Goal: Task Accomplishment & Management: Manage account settings

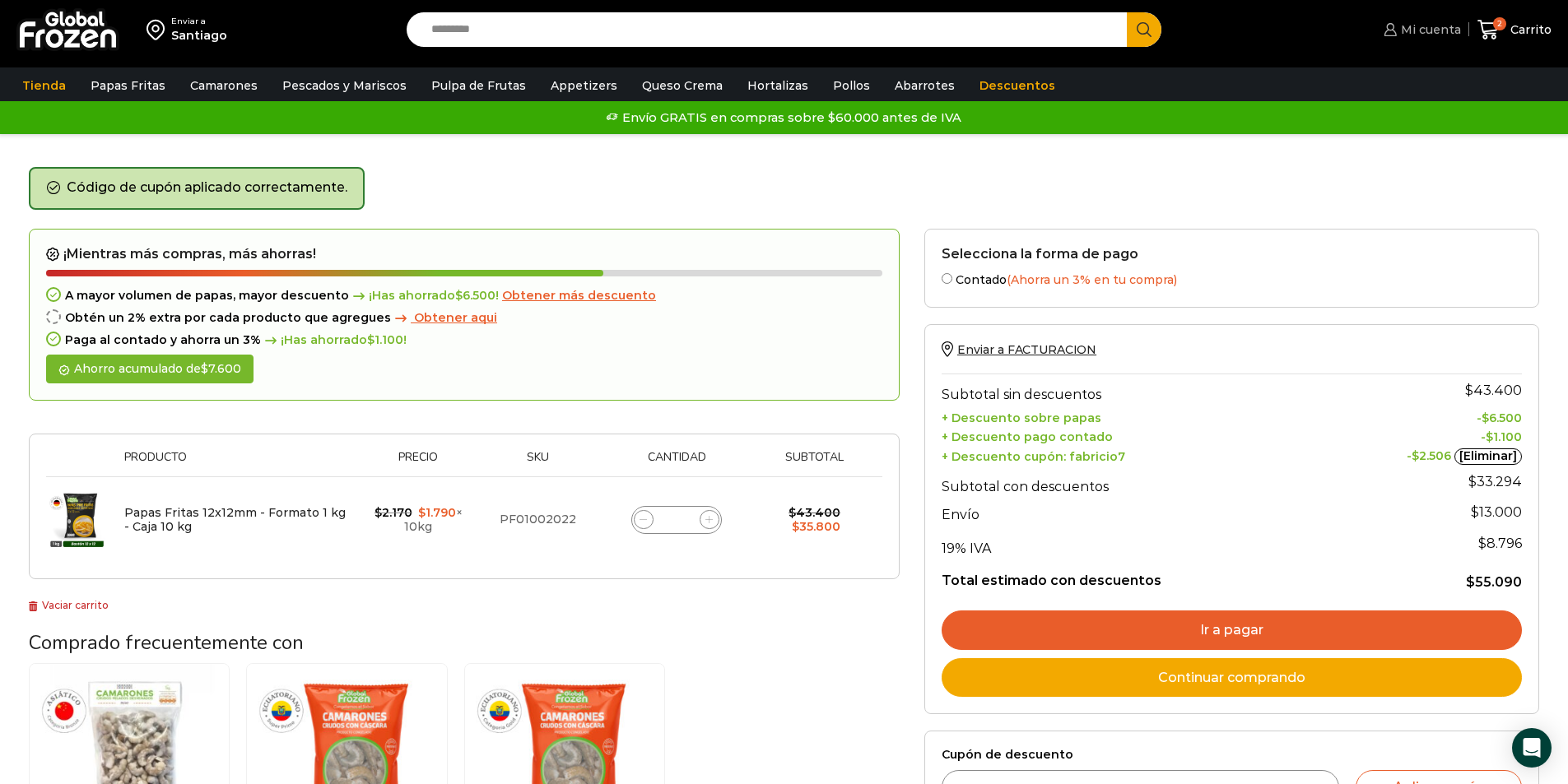
click at [1409, 27] on span "Mi cuenta" at bounding box center [1429, 29] width 64 height 16
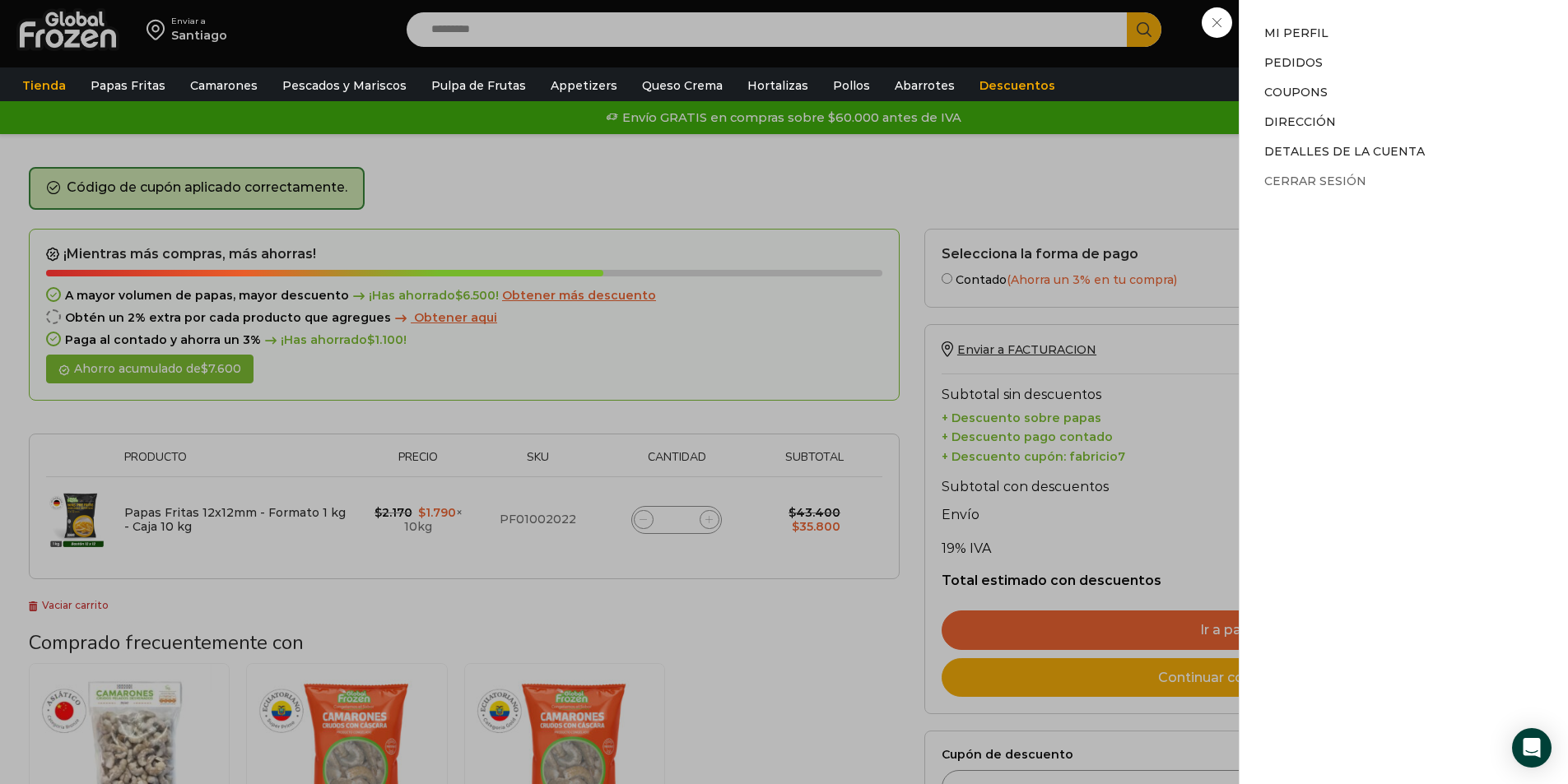
click at [1308, 181] on link "Cerrar sesión" at bounding box center [1315, 181] width 102 height 15
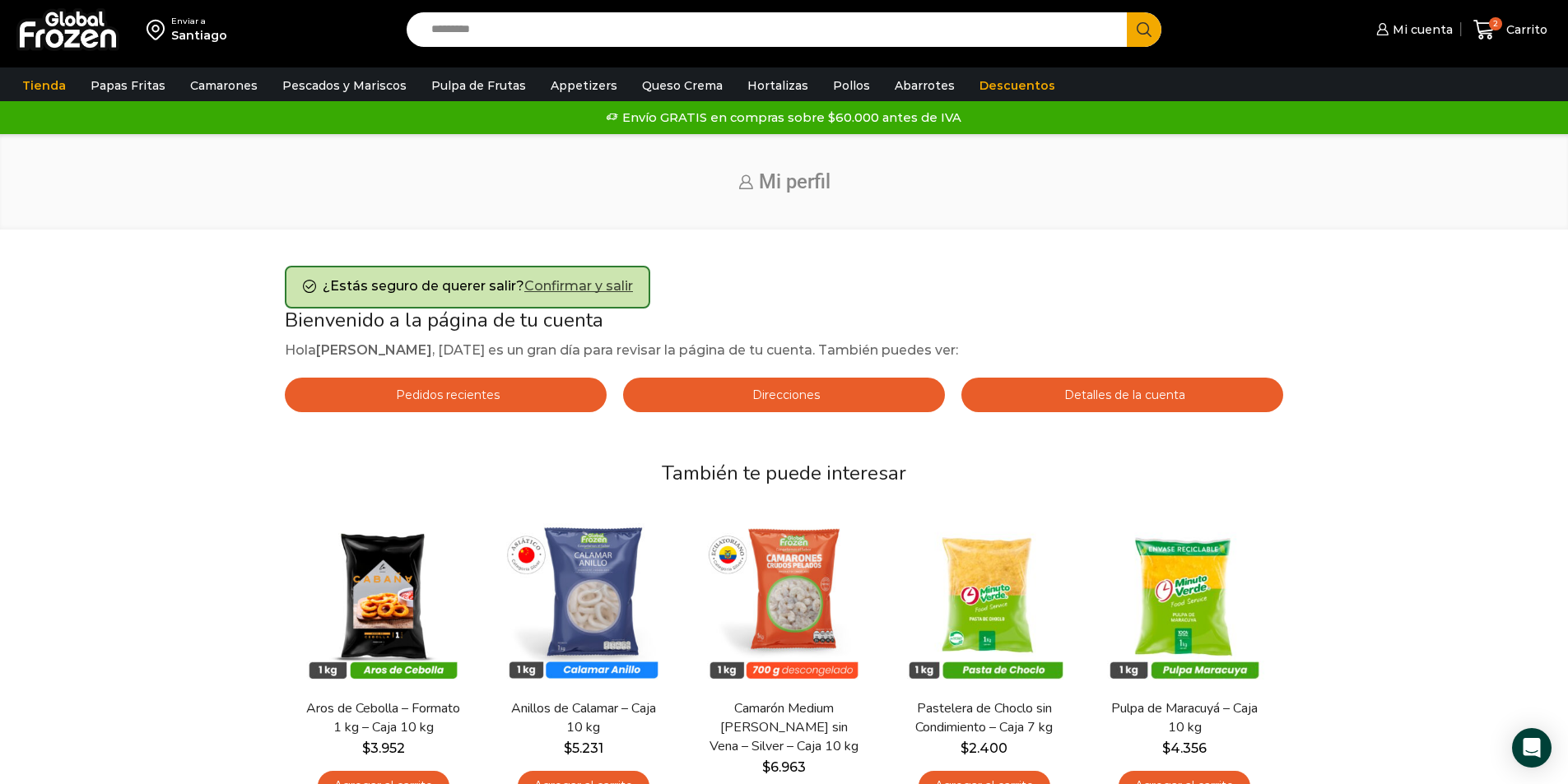
click at [618, 286] on link "Confirmar y salir" at bounding box center [578, 285] width 108 height 15
